Goal: Browse casually

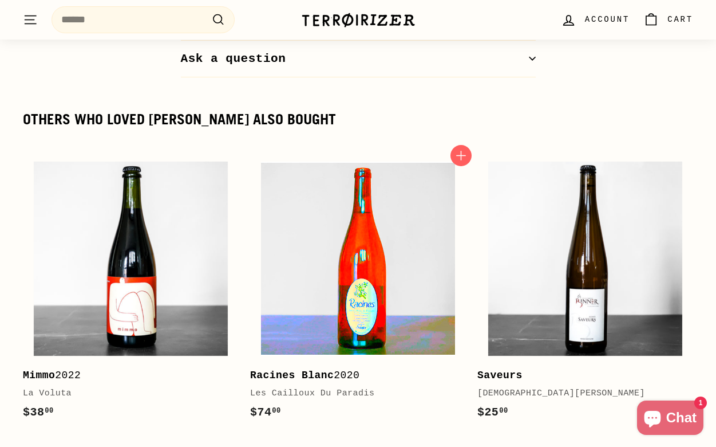
scroll to position [1344, 0]
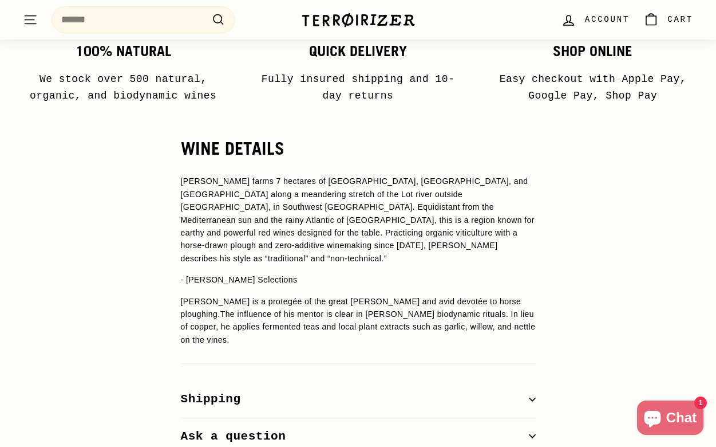
scroll to position [1094, 0]
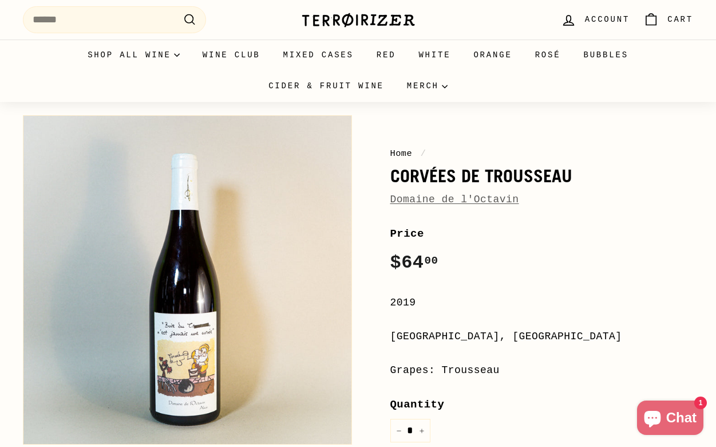
scroll to position [14, 0]
